Goal: Information Seeking & Learning: Learn about a topic

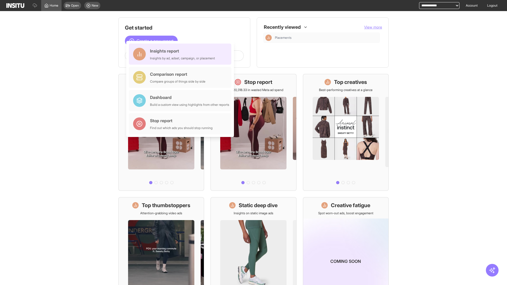
click at [181, 54] on div "Insights report Insights by ad, adset, campaign, or placement" at bounding box center [182, 54] width 65 height 13
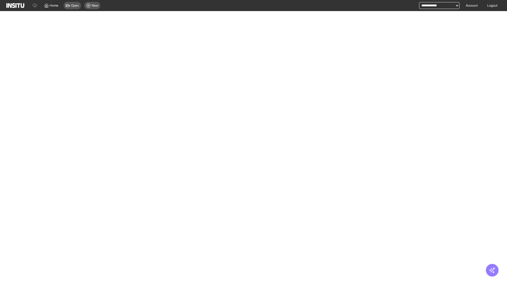
select select "**"
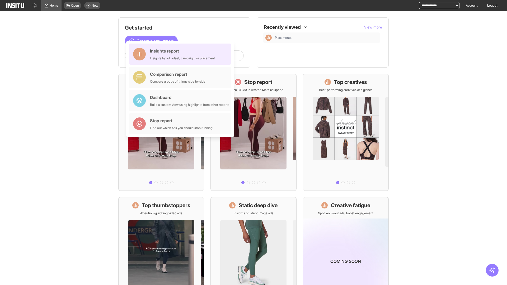
click at [181, 54] on div "Insights report Insights by ad, adset, campaign, or placement" at bounding box center [182, 54] width 65 height 13
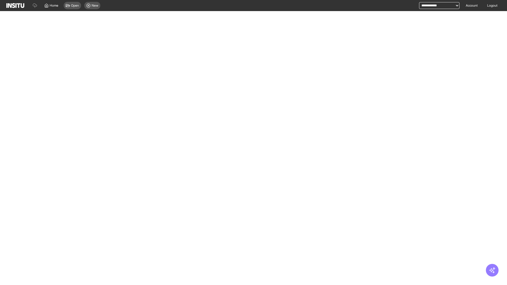
select select "**"
